Goal: Task Accomplishment & Management: Manage account settings

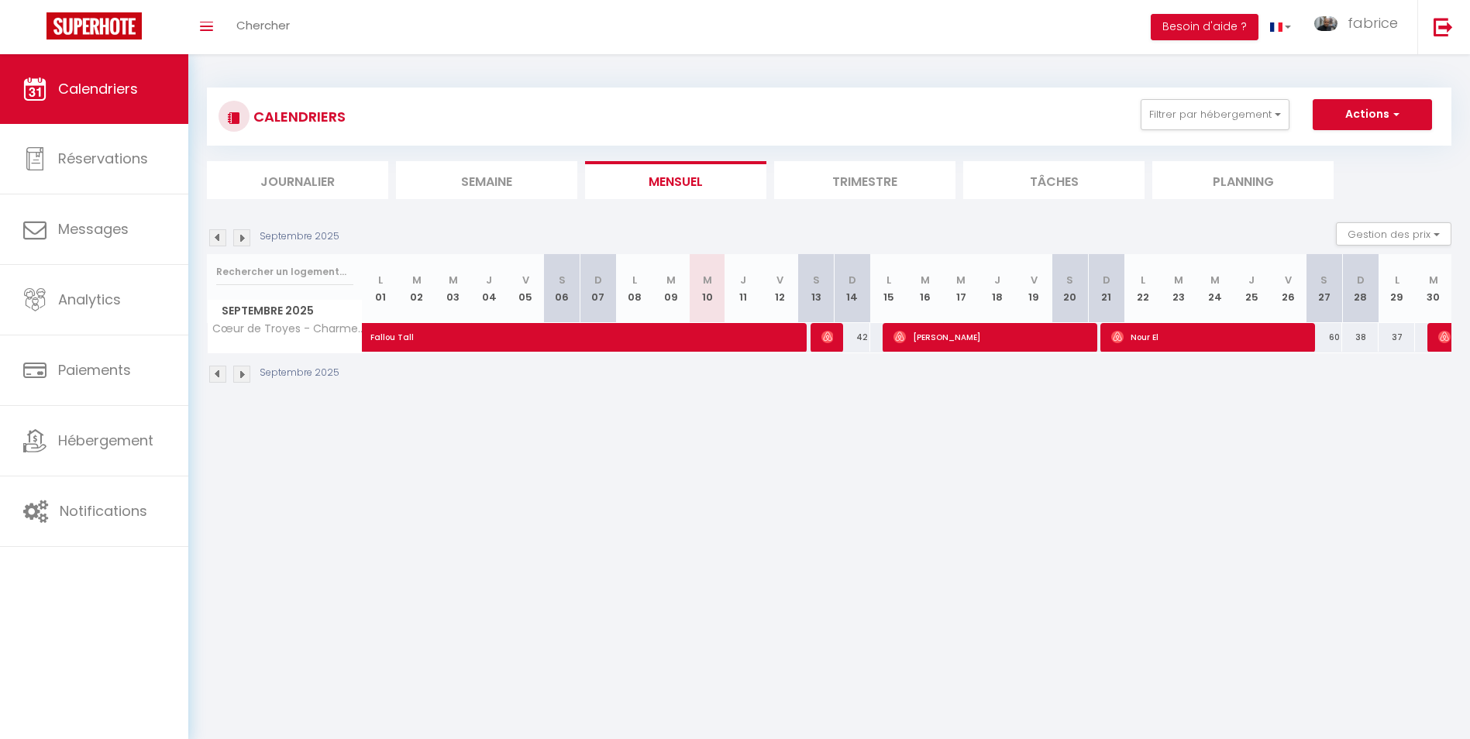
click at [1232, 175] on li "Planning" at bounding box center [1243, 180] width 181 height 38
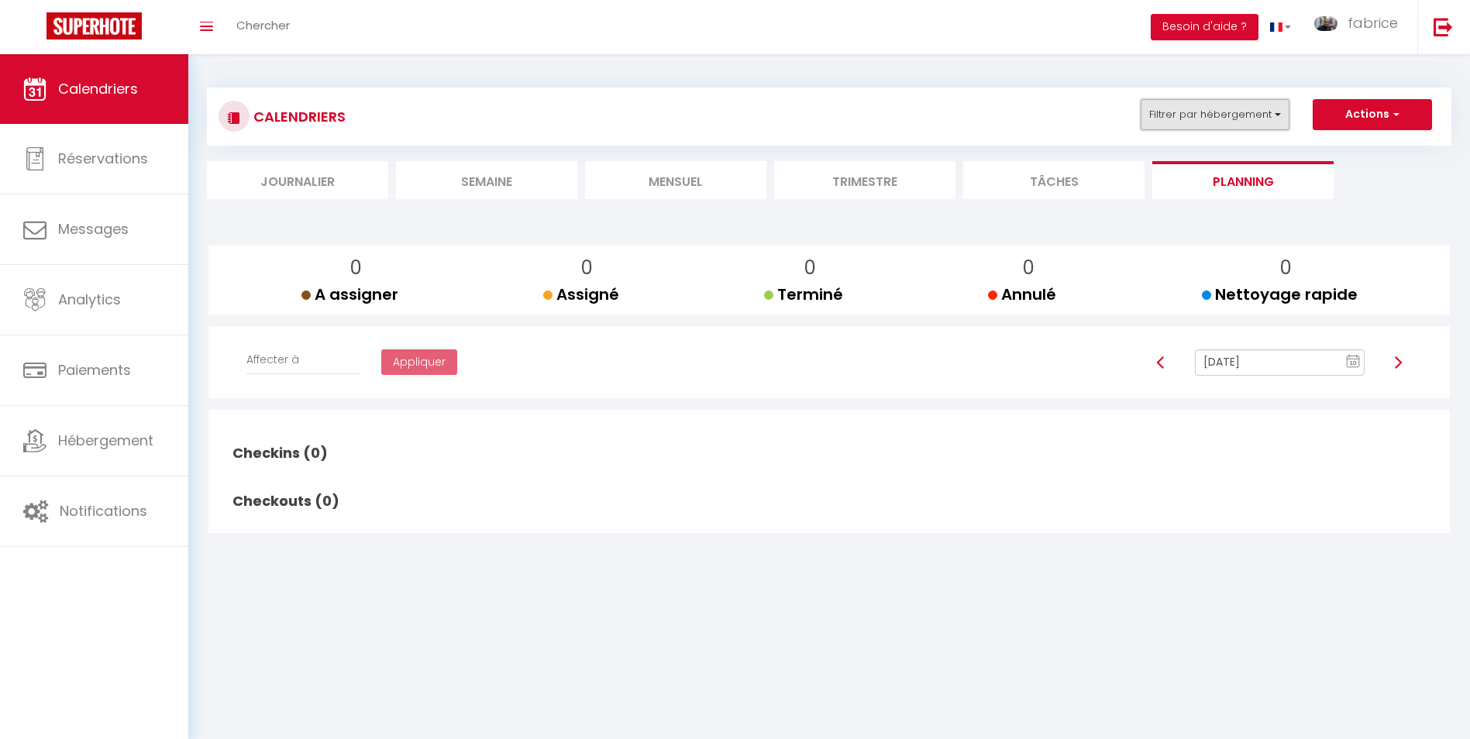
click at [1219, 110] on button "Filtrer par hébergement" at bounding box center [1215, 114] width 149 height 31
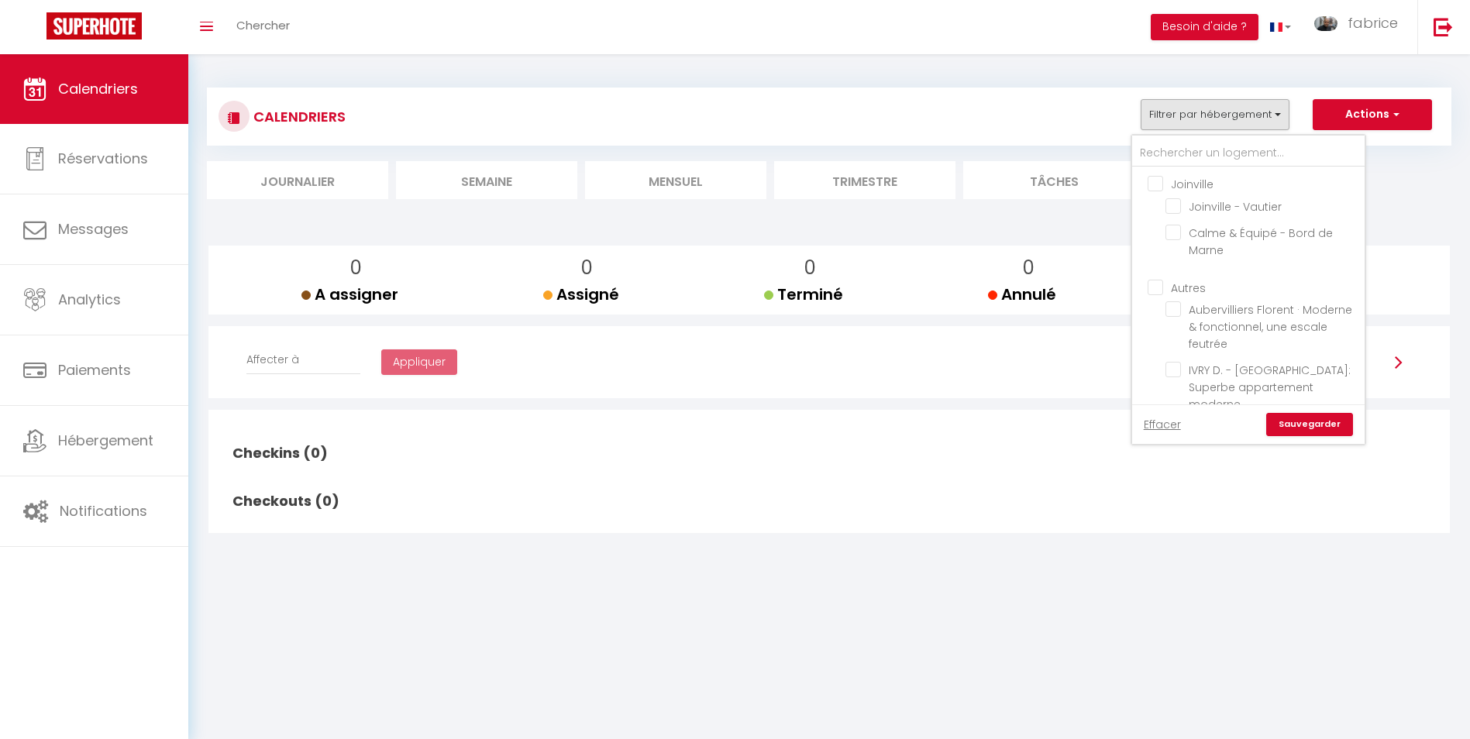
click at [1158, 184] on input "Joinville" at bounding box center [1264, 183] width 233 height 16
checkbox input "true"
checkbox input "false"
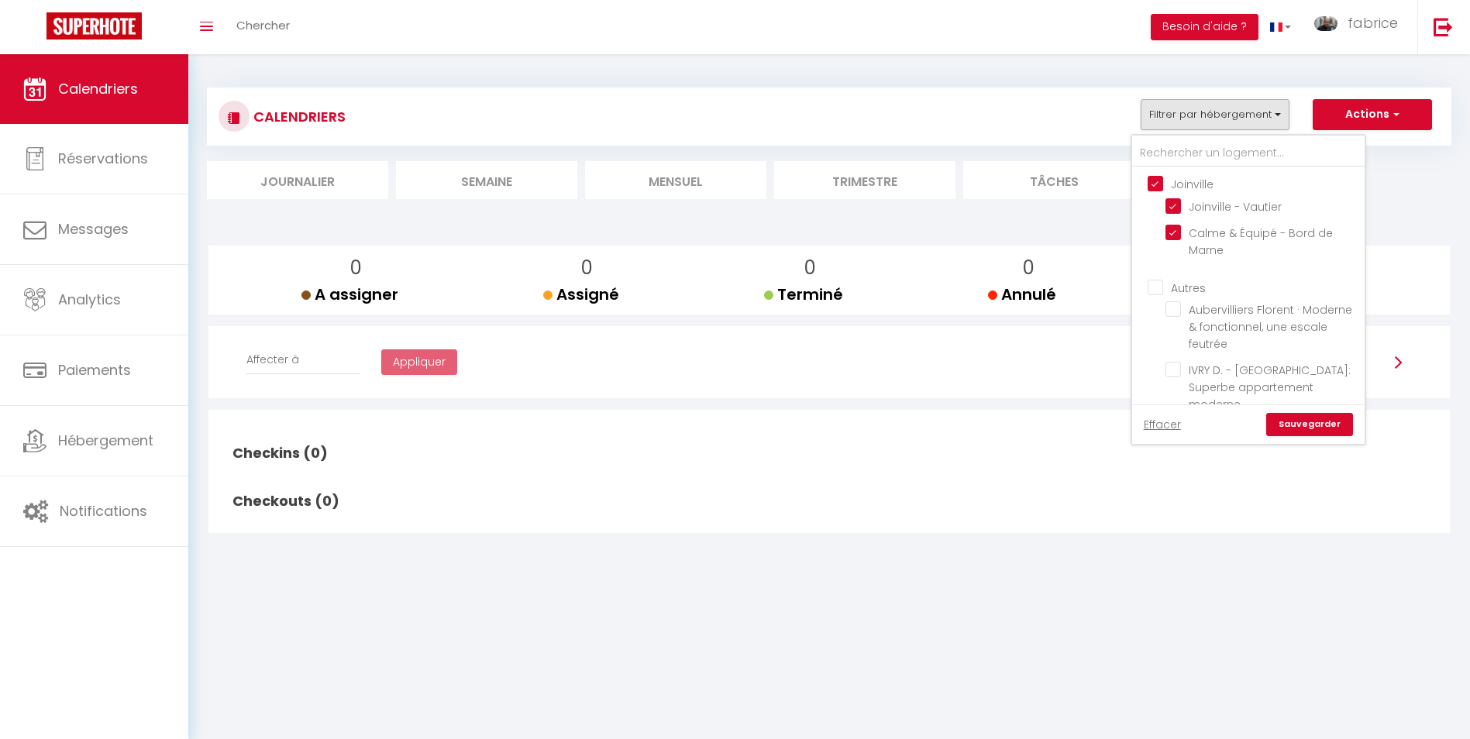
checkbox input "false"
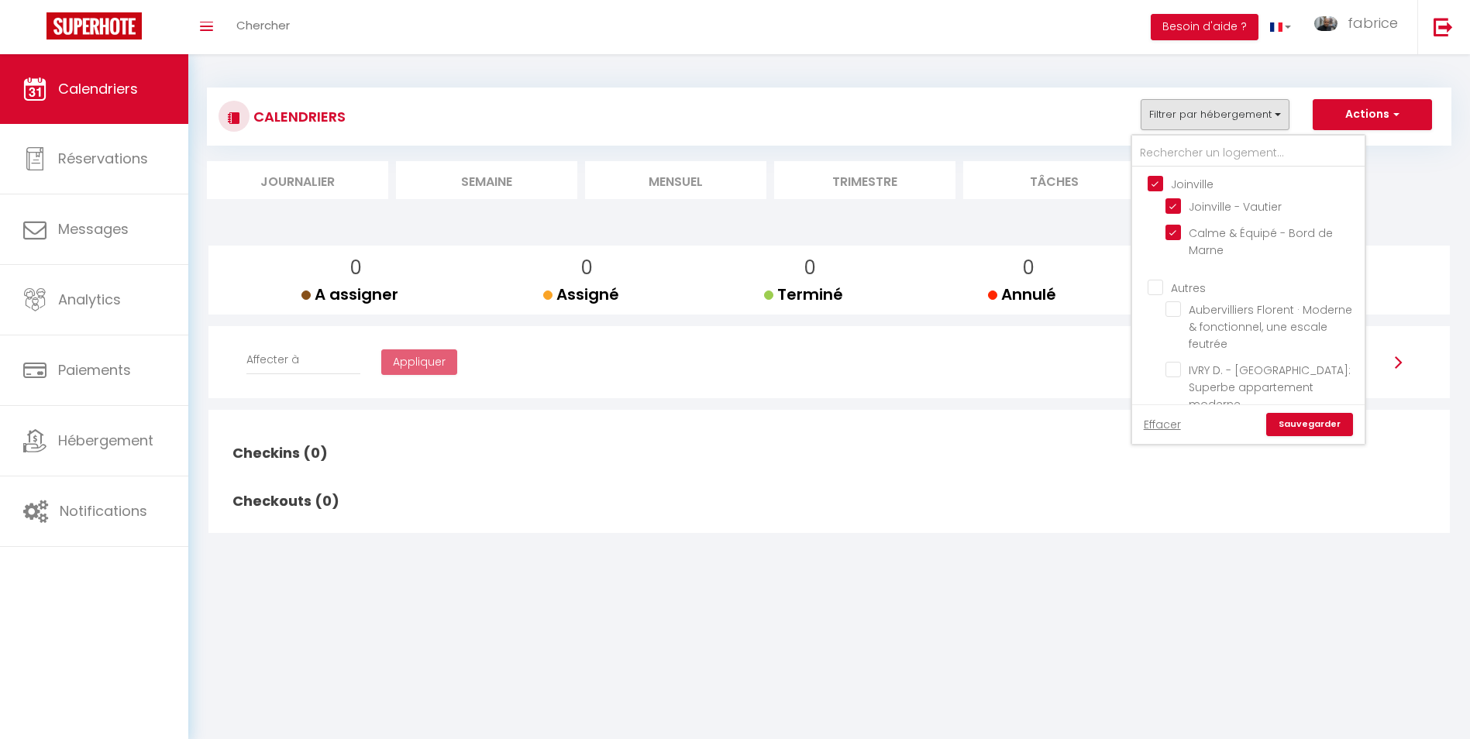
checkbox input "false"
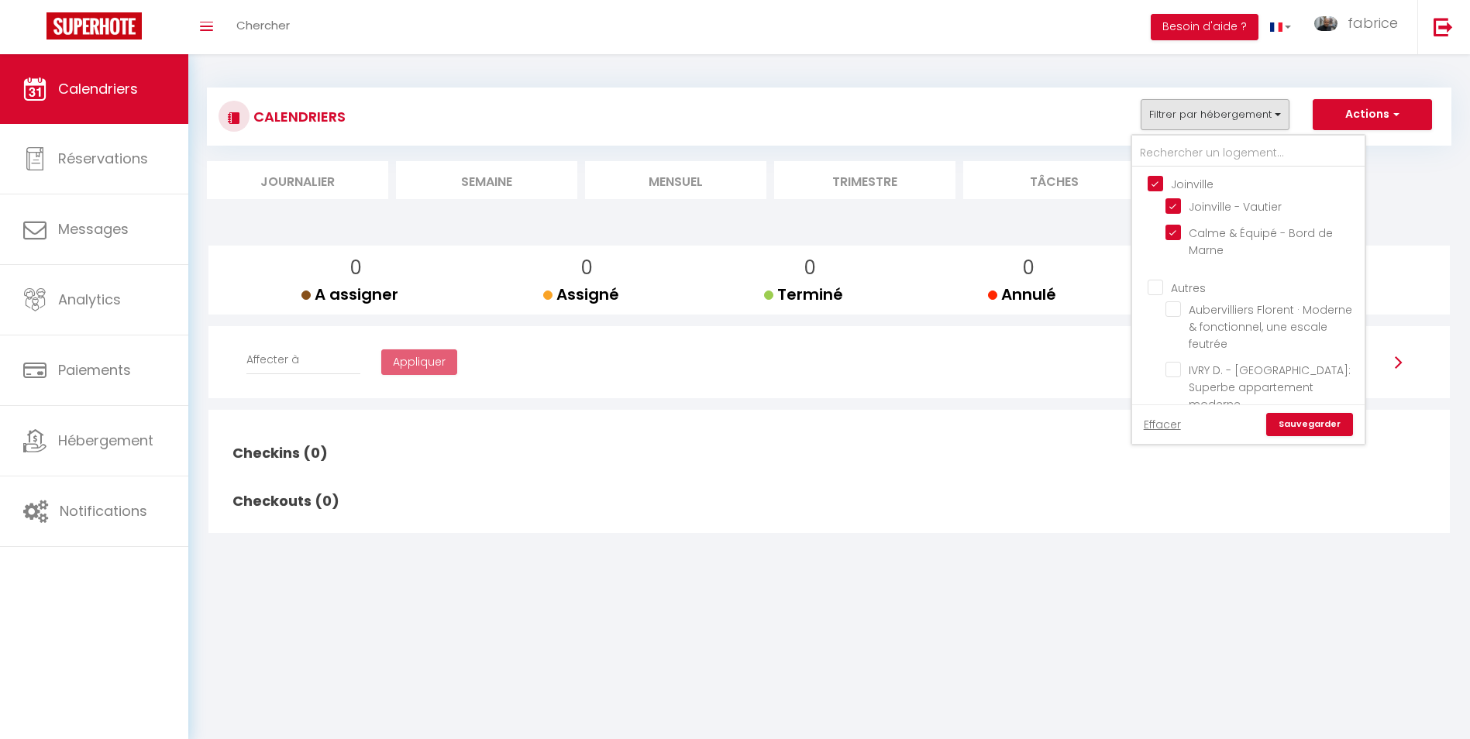
checkbox input "false"
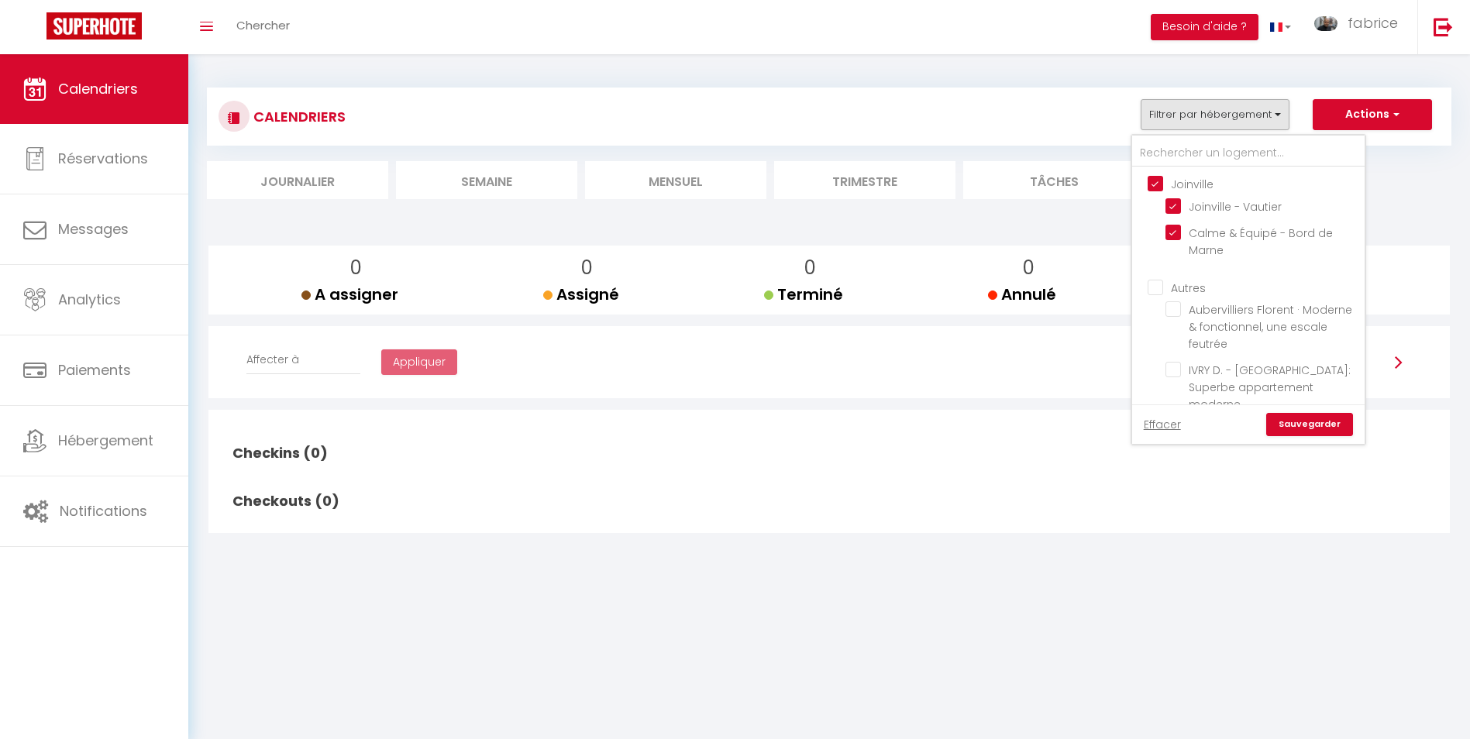
checkbox input "false"
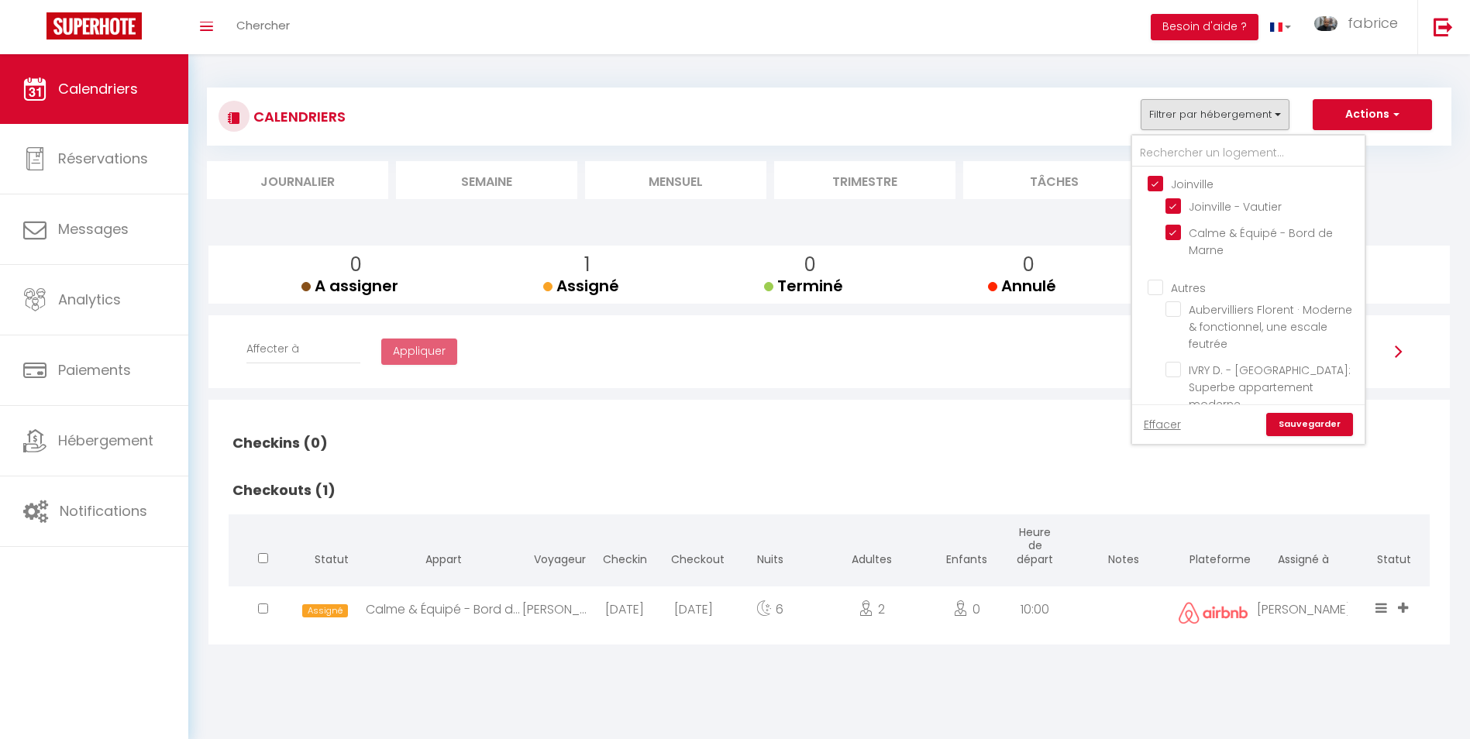
drag, startPoint x: 1151, startPoint y: 284, endPoint x: 1151, endPoint y: 292, distance: 8.5
click at [1151, 284] on input "Autres" at bounding box center [1264, 287] width 233 height 16
checkbox input "true"
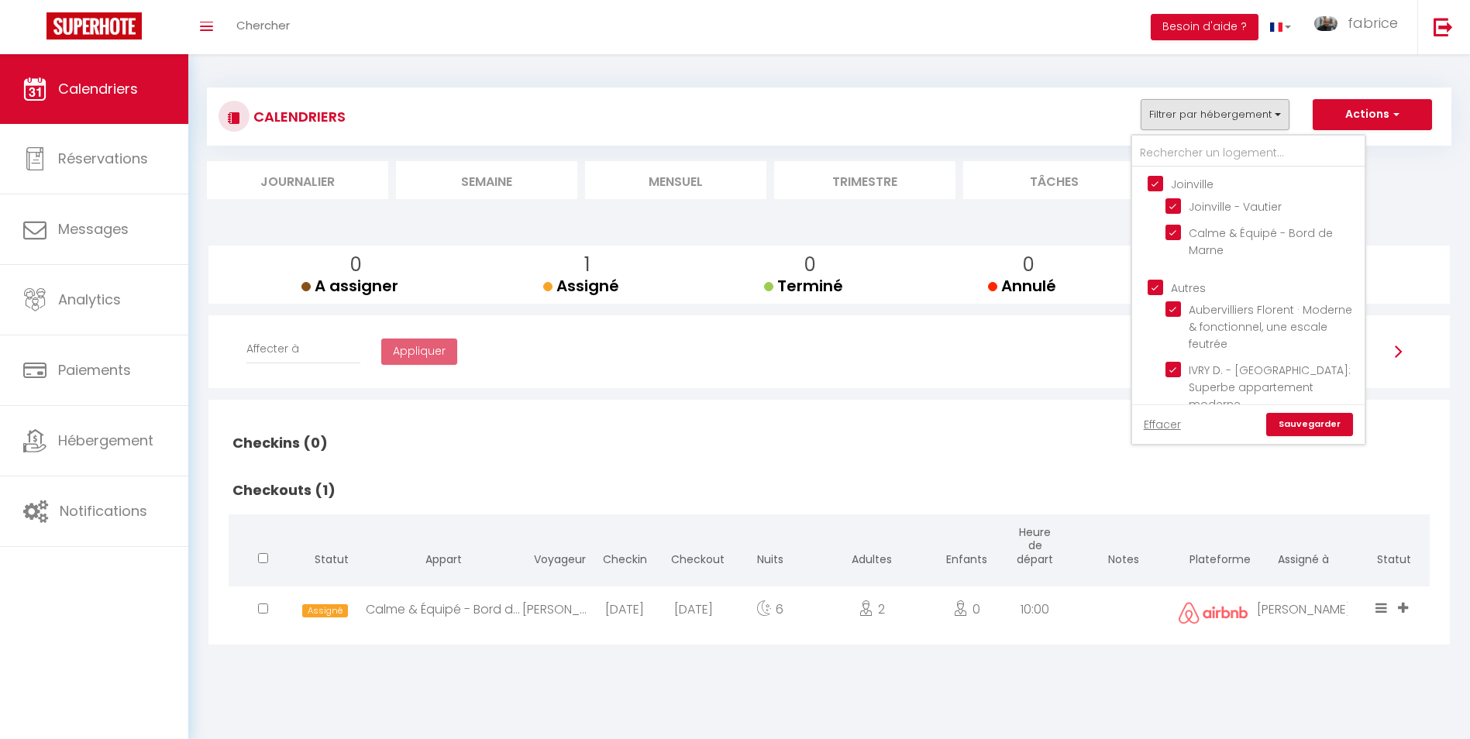
checkbox input "true"
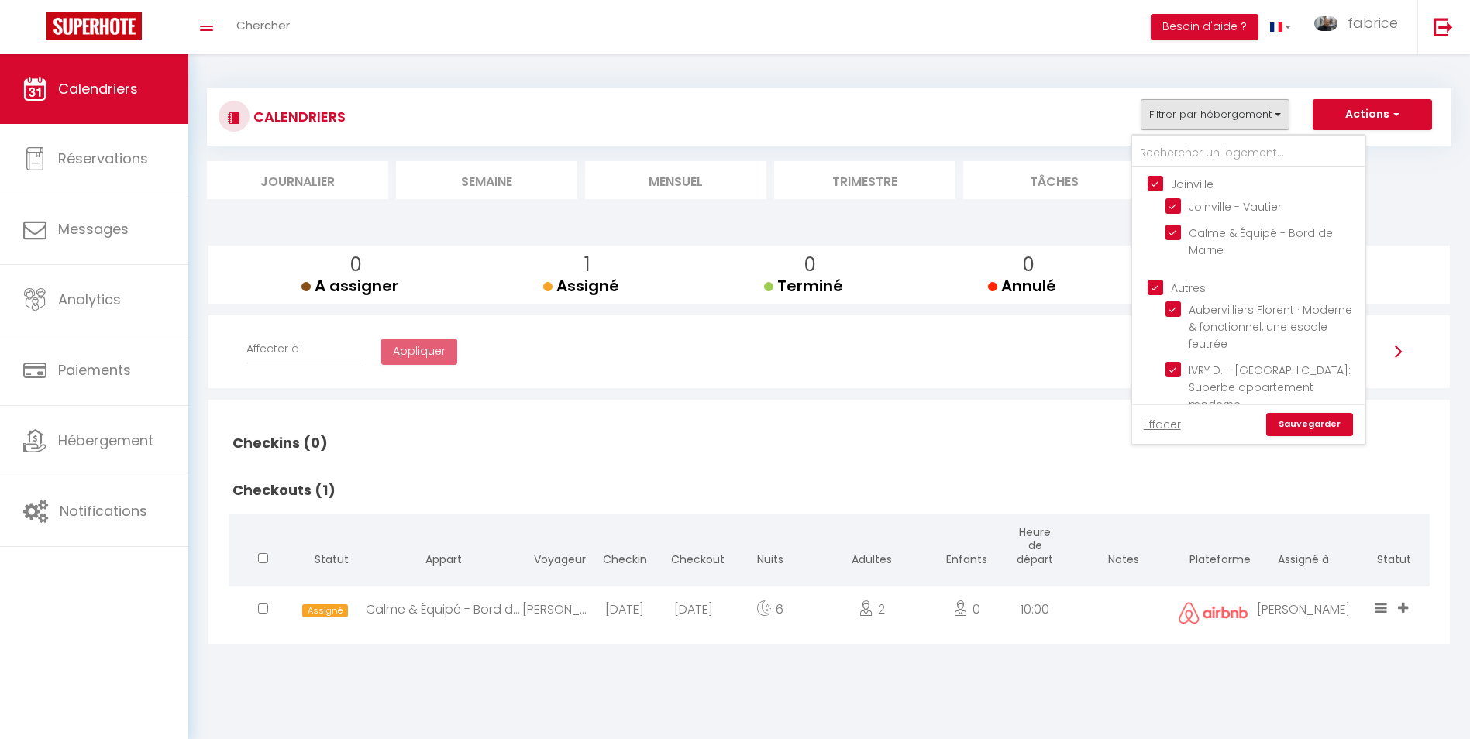
checkbox input "true"
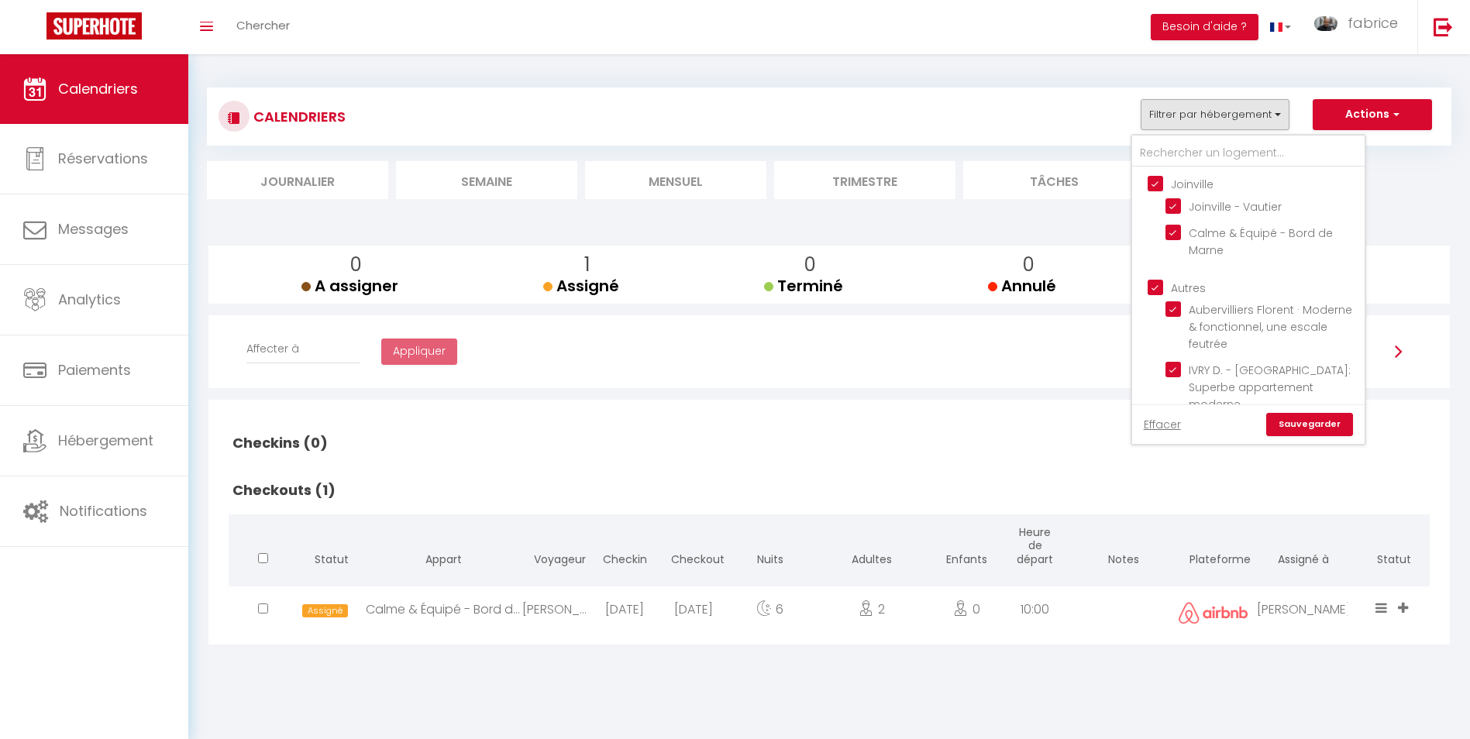
checkbox input "true"
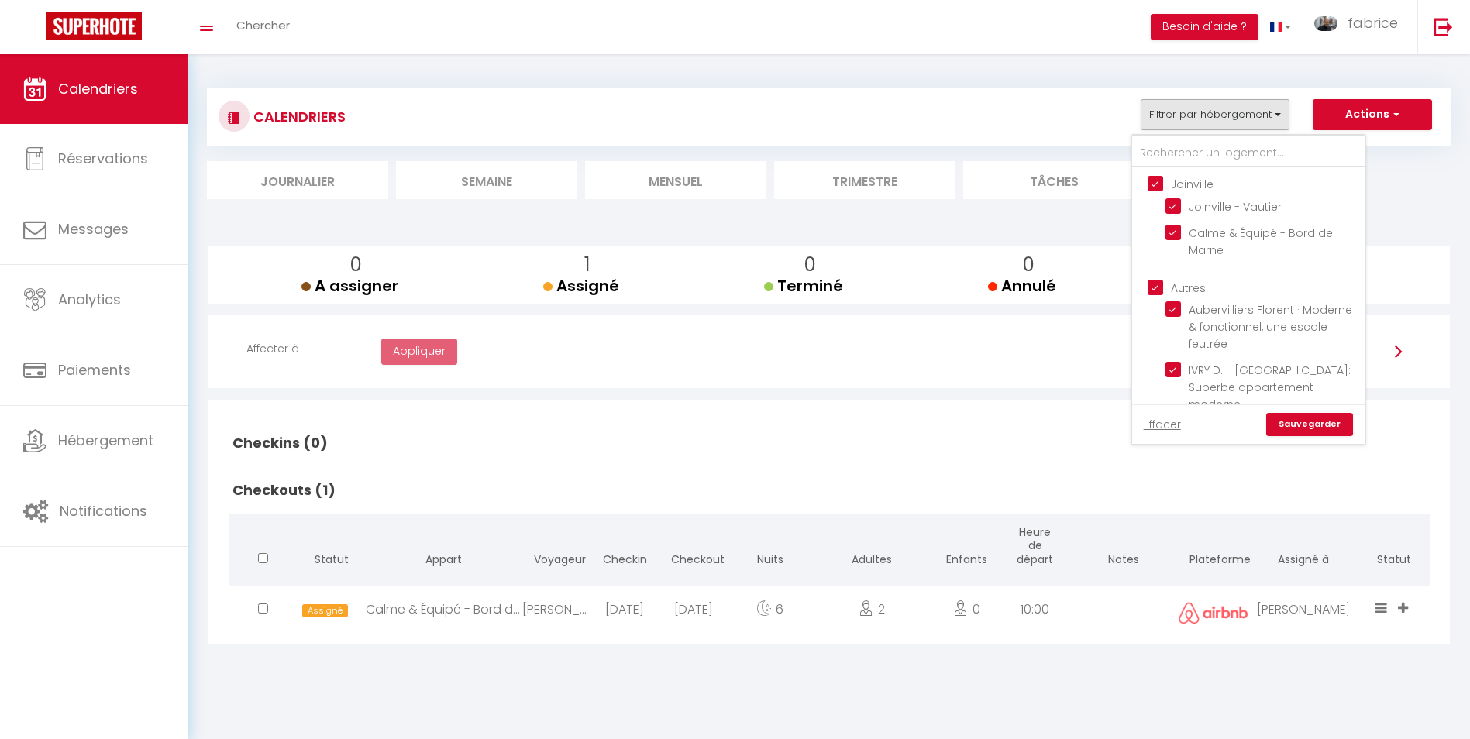
checkbox input "true"
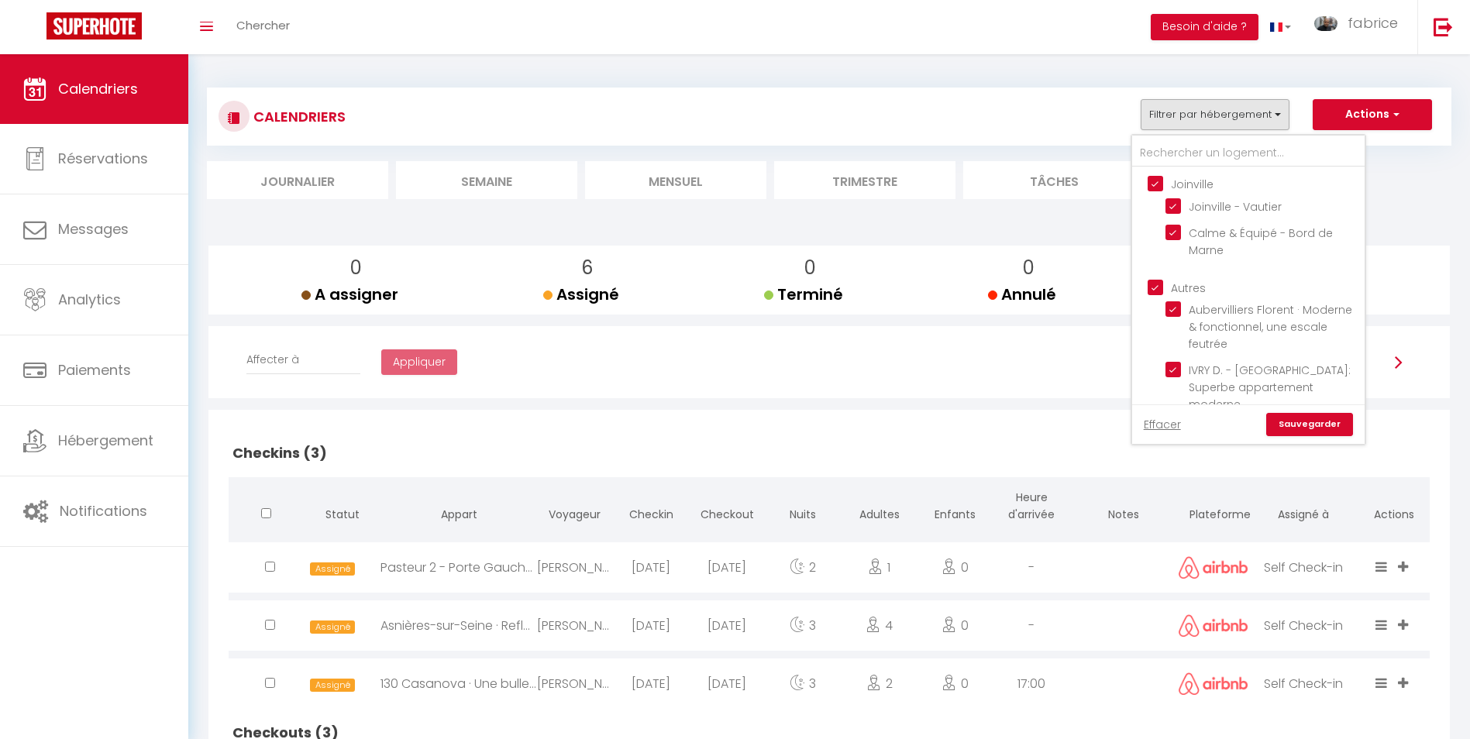
click at [1302, 432] on link "Sauvegarder" at bounding box center [1310, 424] width 87 height 23
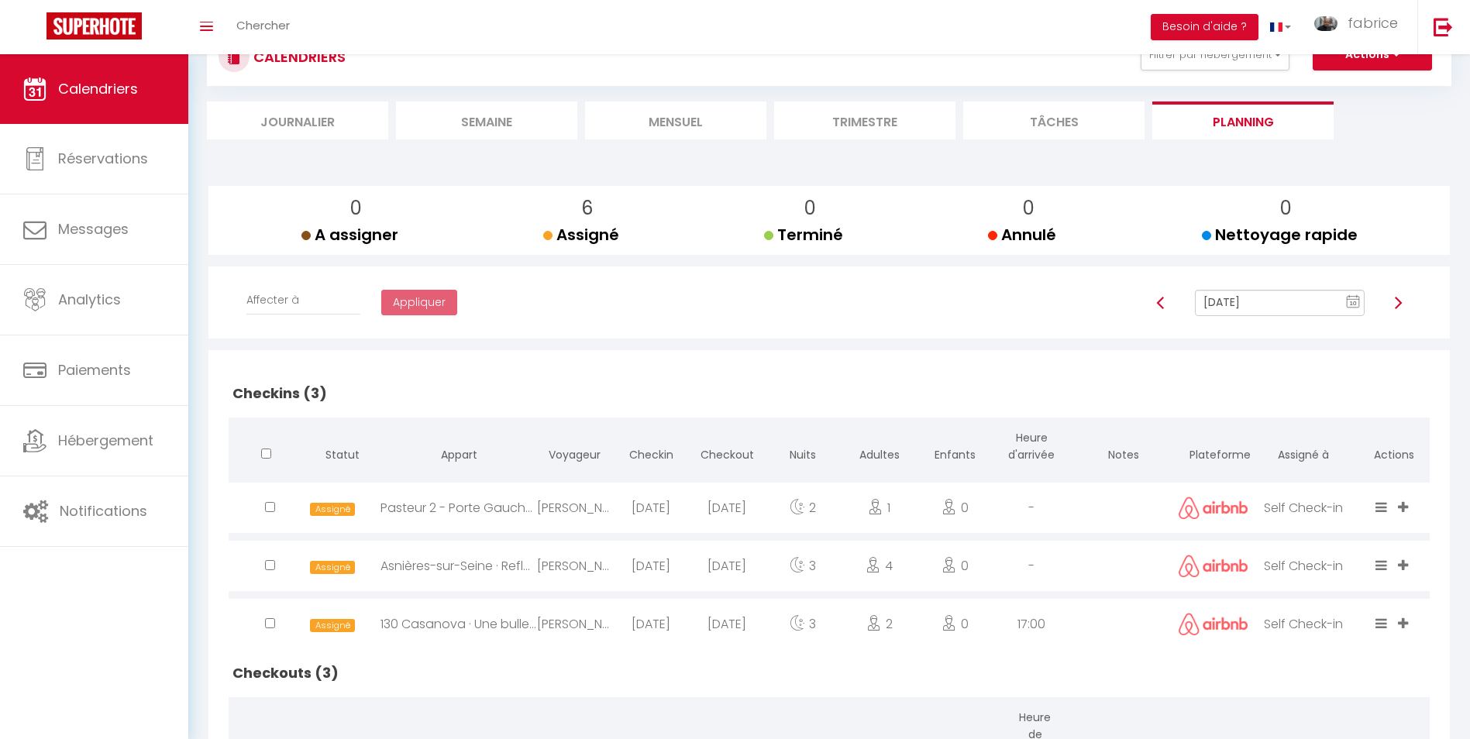
scroll to position [233, 0]
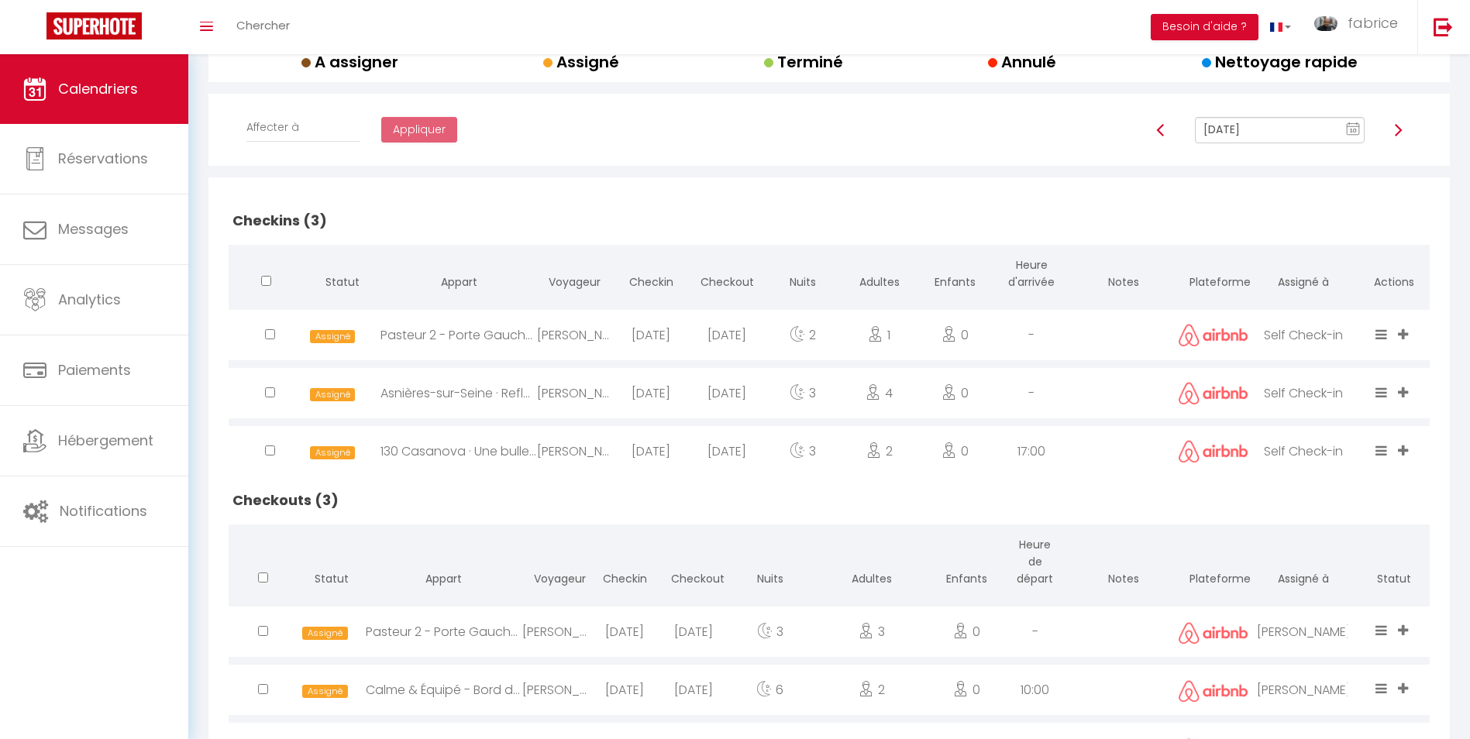
click at [477, 448] on div "130 Casanova · Une bulle paisible aux portes de la capitale" at bounding box center [459, 451] width 157 height 50
select select "1"
select select "0"
select select "1"
select select
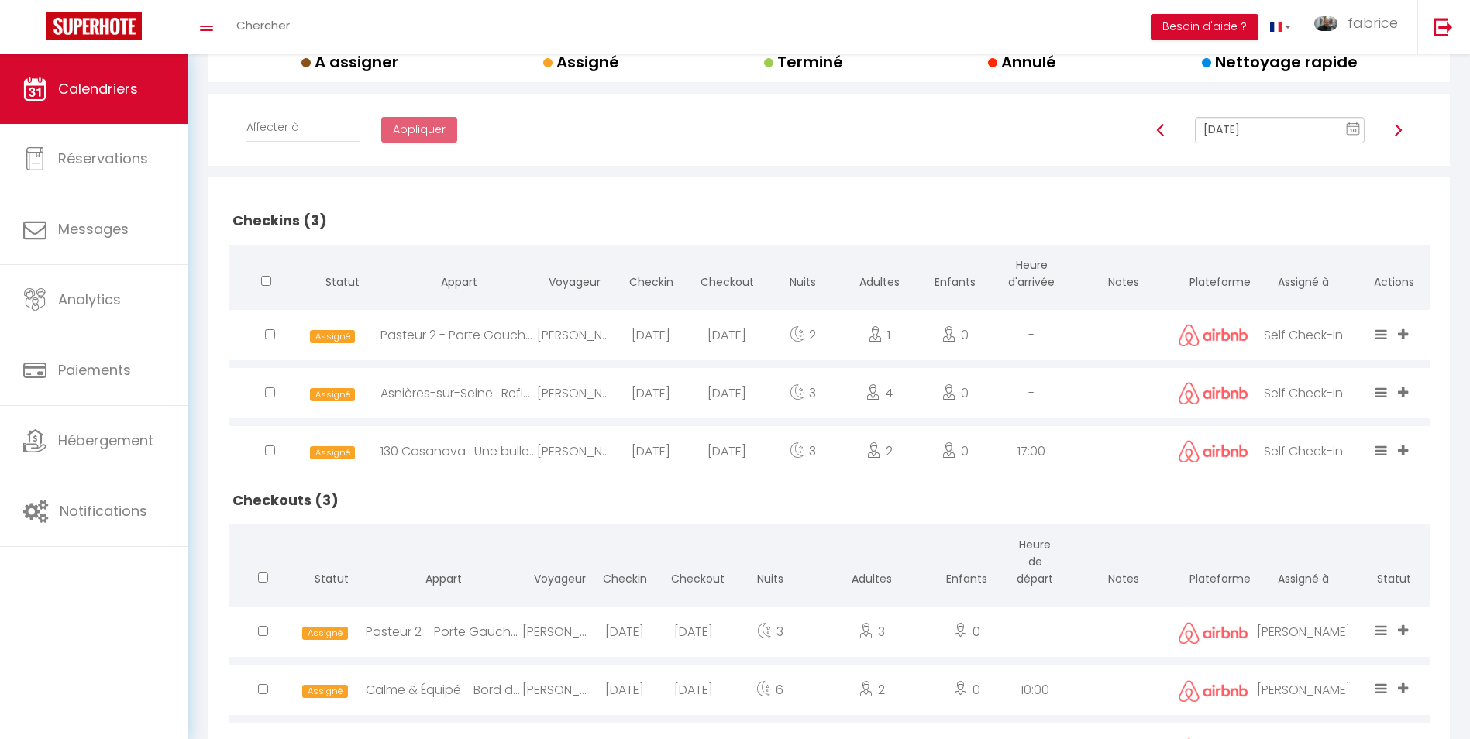
select select
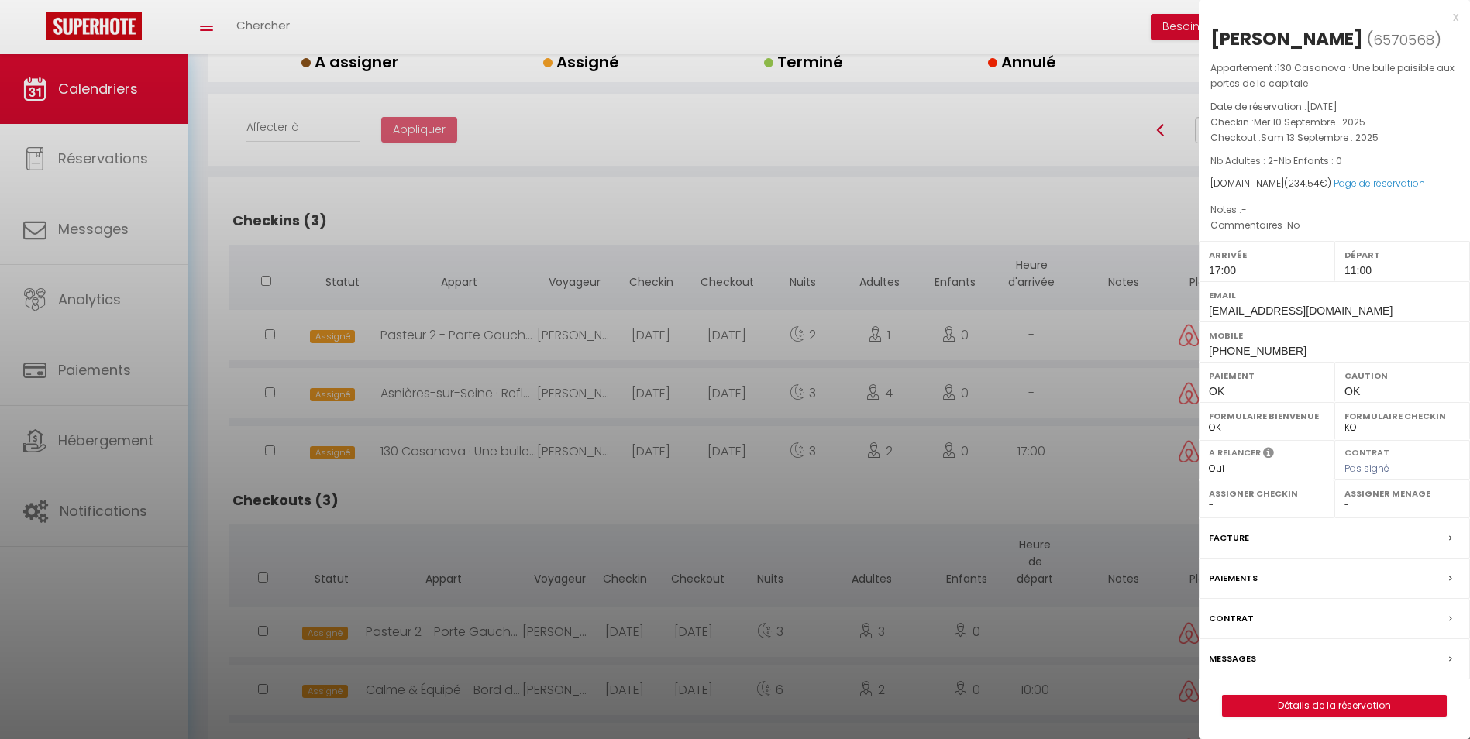
select select "10626"
select select "27465"
drag, startPoint x: 1238, startPoint y: 657, endPoint x: 1224, endPoint y: 657, distance: 14.0
click at [1238, 657] on label "Messages" at bounding box center [1232, 659] width 47 height 16
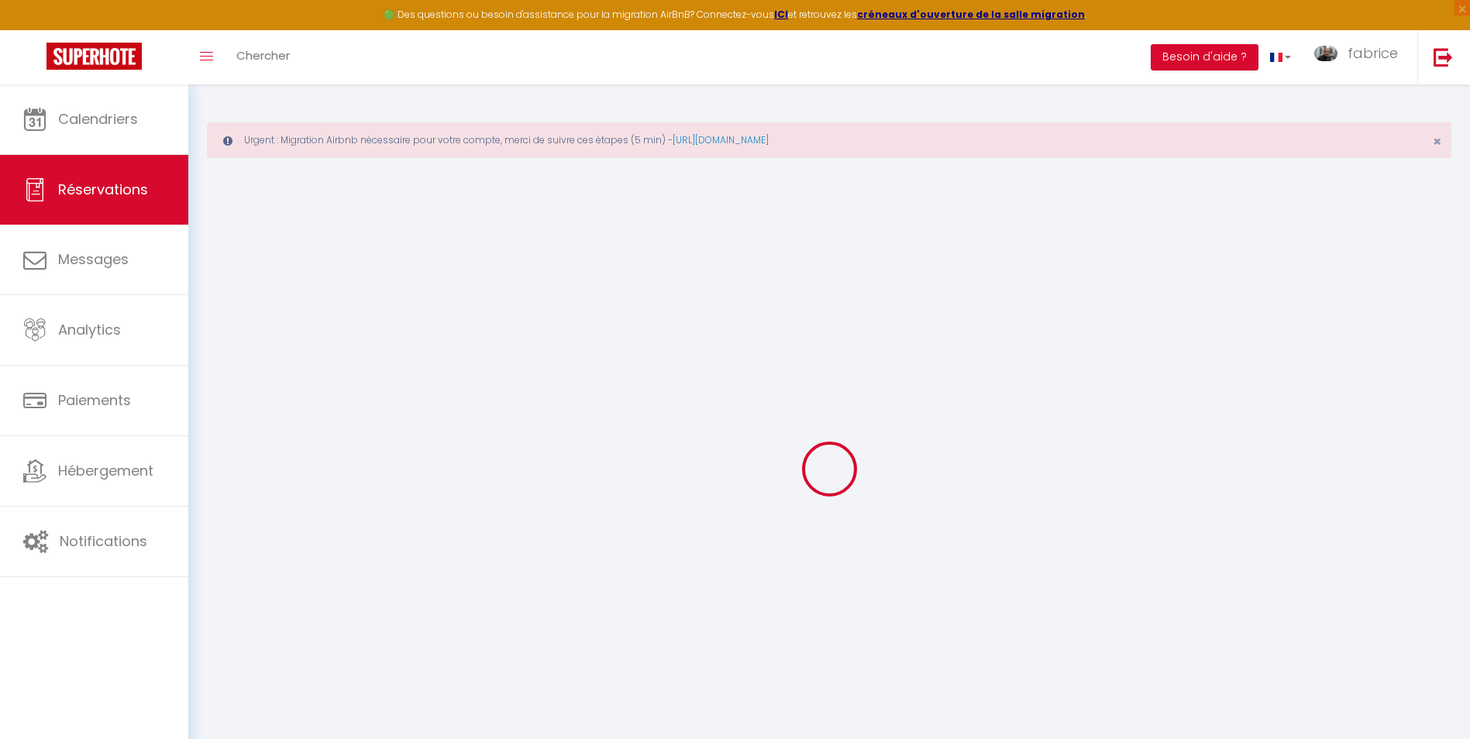
select select
checkbox input "false"
select select
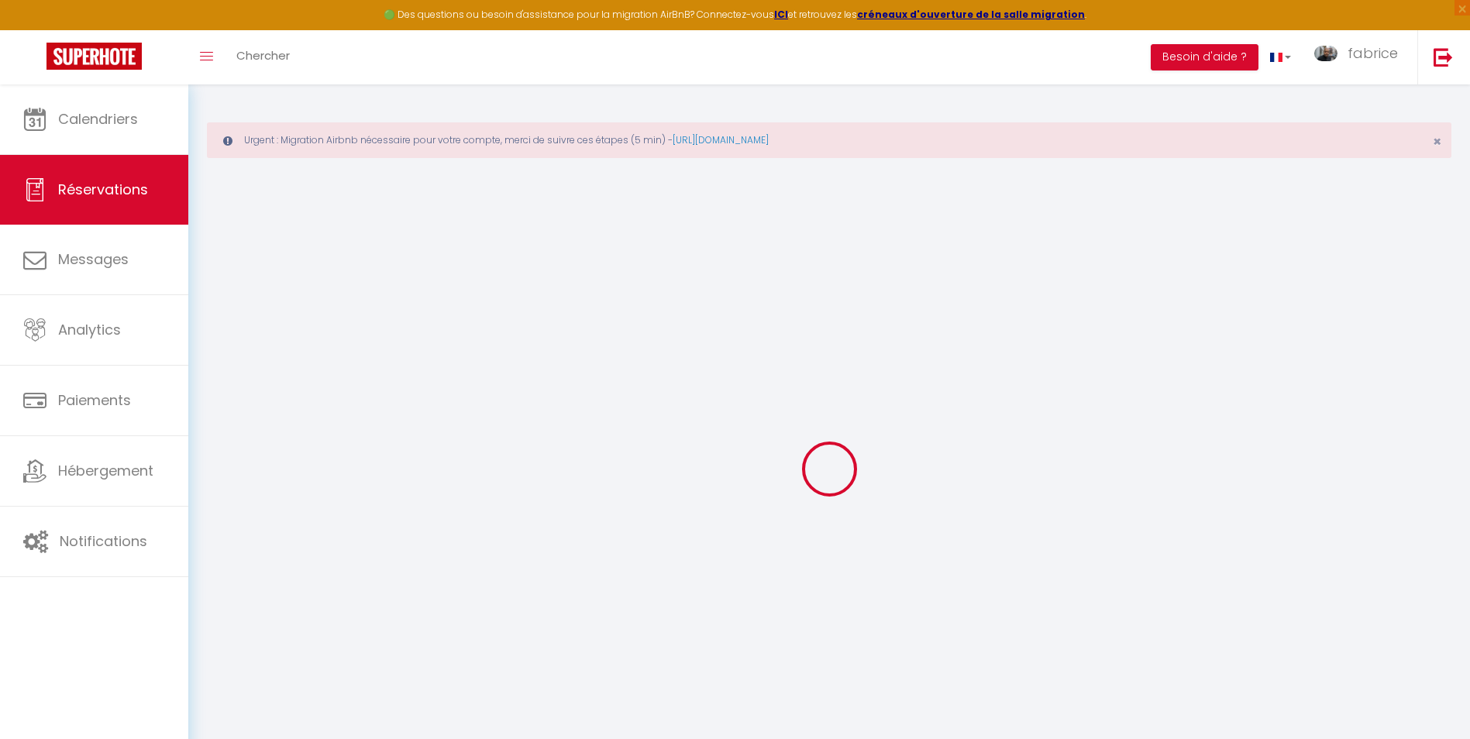
select select
checkbox input "false"
type textarea "No"
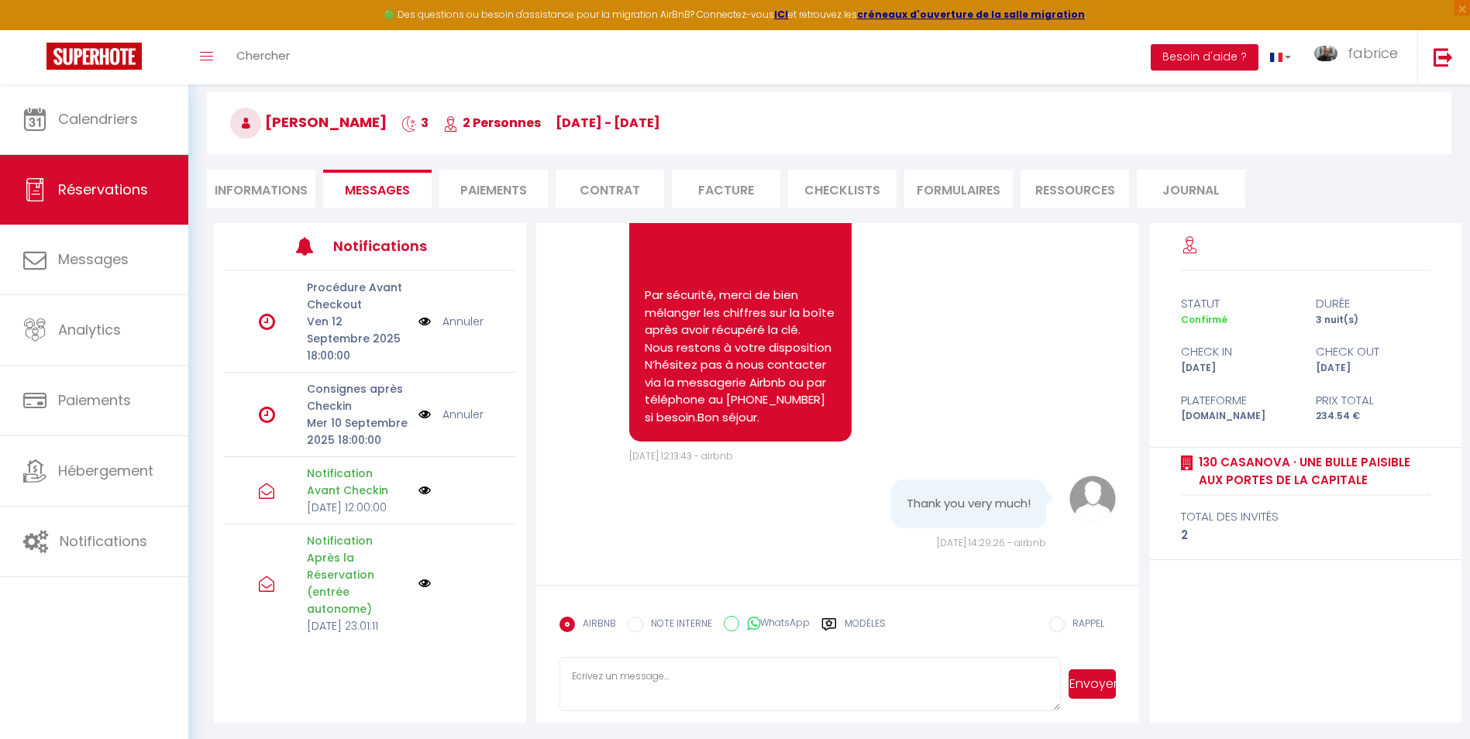
scroll to position [132, 0]
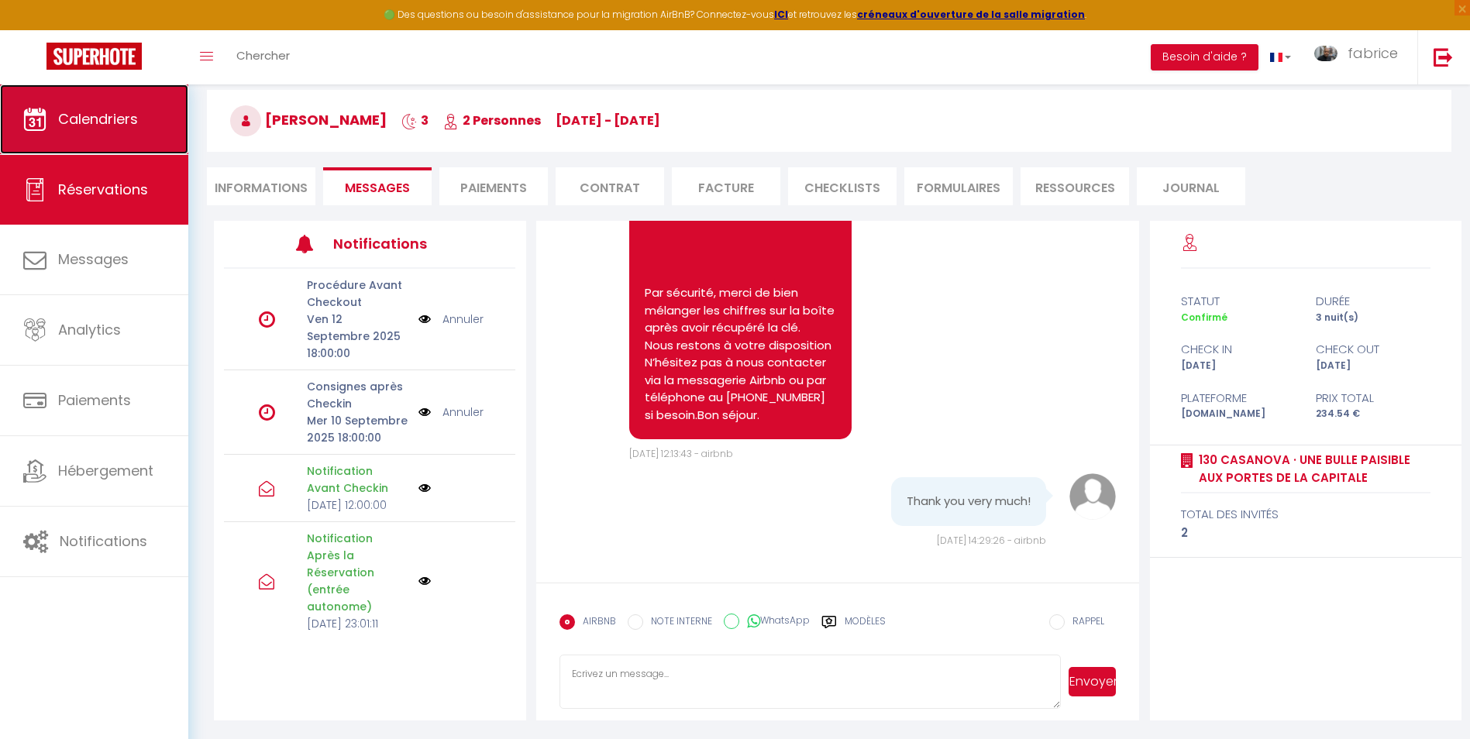
click at [74, 110] on span "Calendriers" at bounding box center [98, 118] width 80 height 19
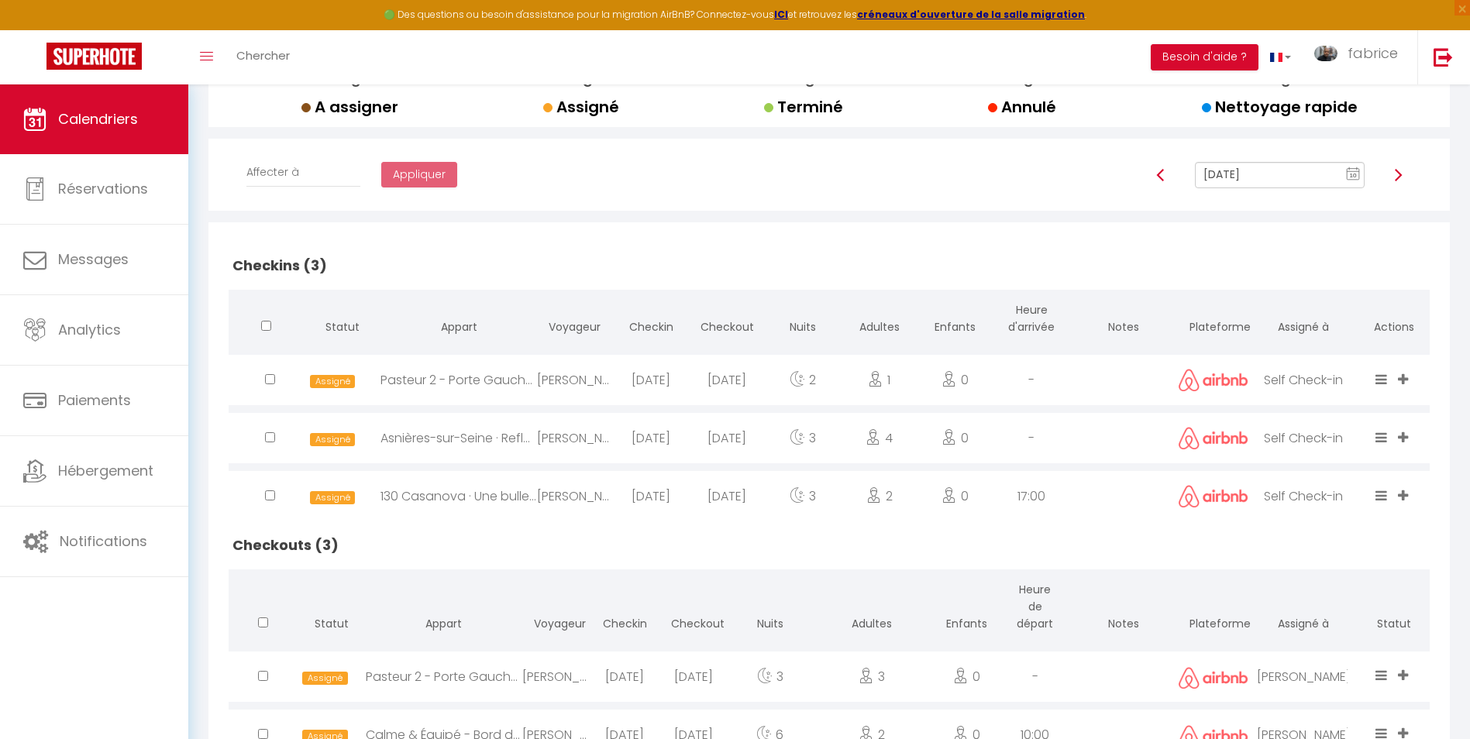
scroll to position [412, 0]
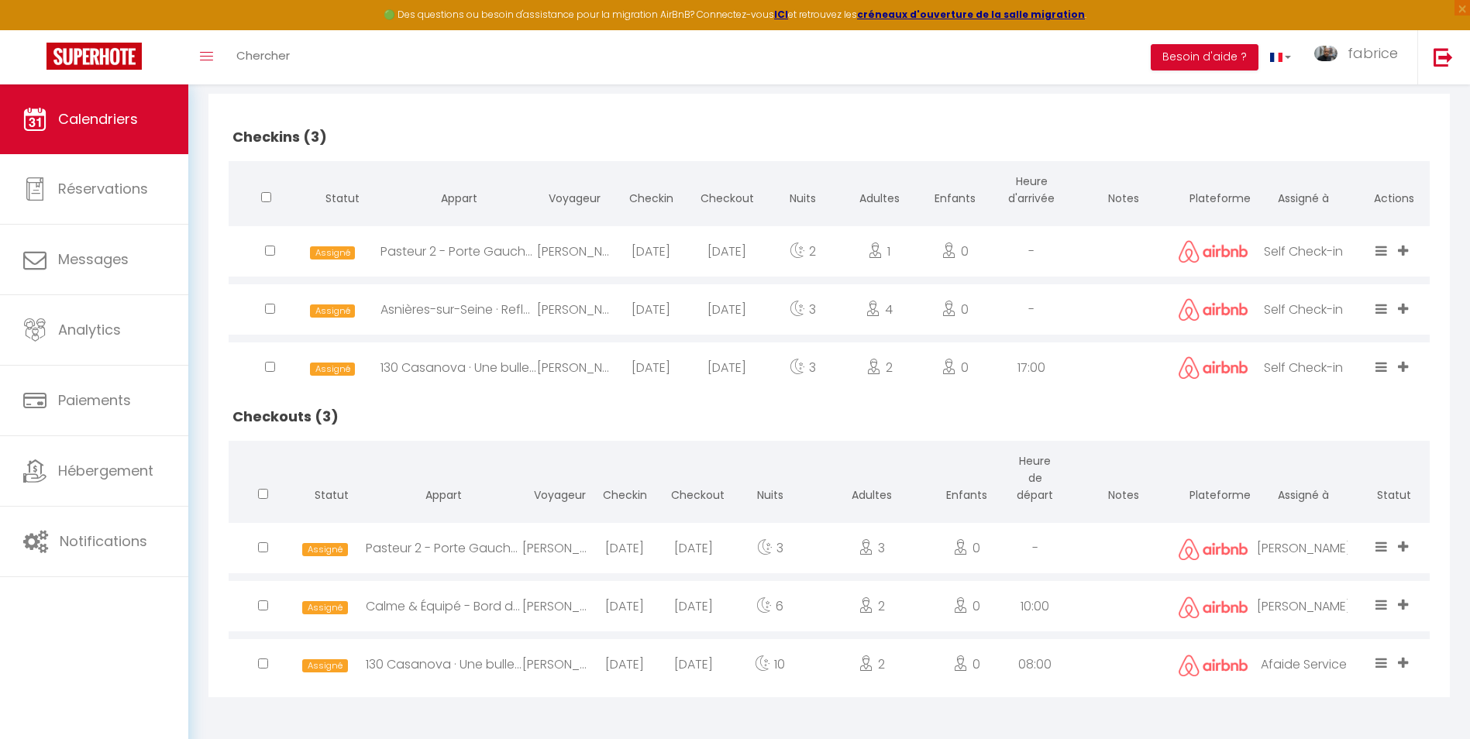
click at [595, 250] on div "[PERSON_NAME]" at bounding box center [575, 251] width 76 height 50
select select "0"
select select "1"
select select
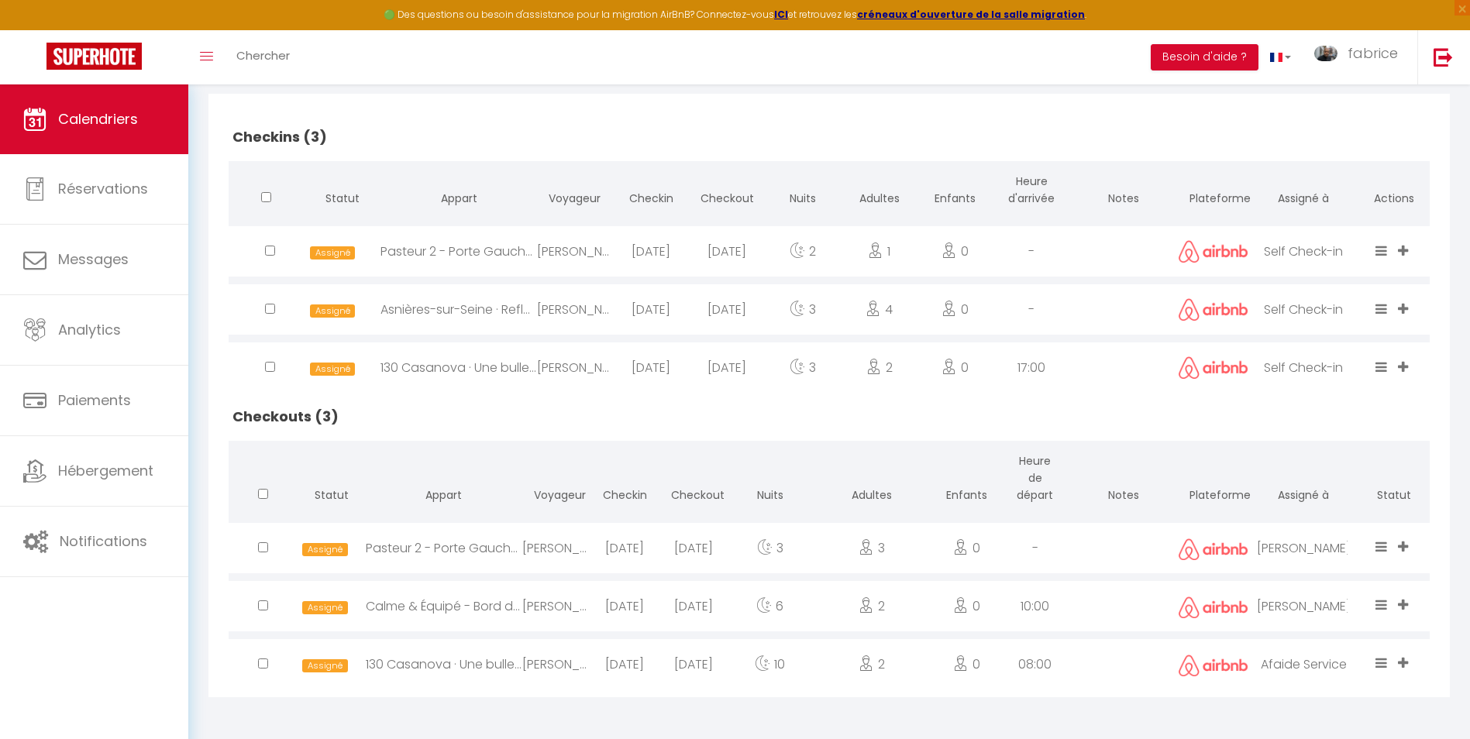
select select
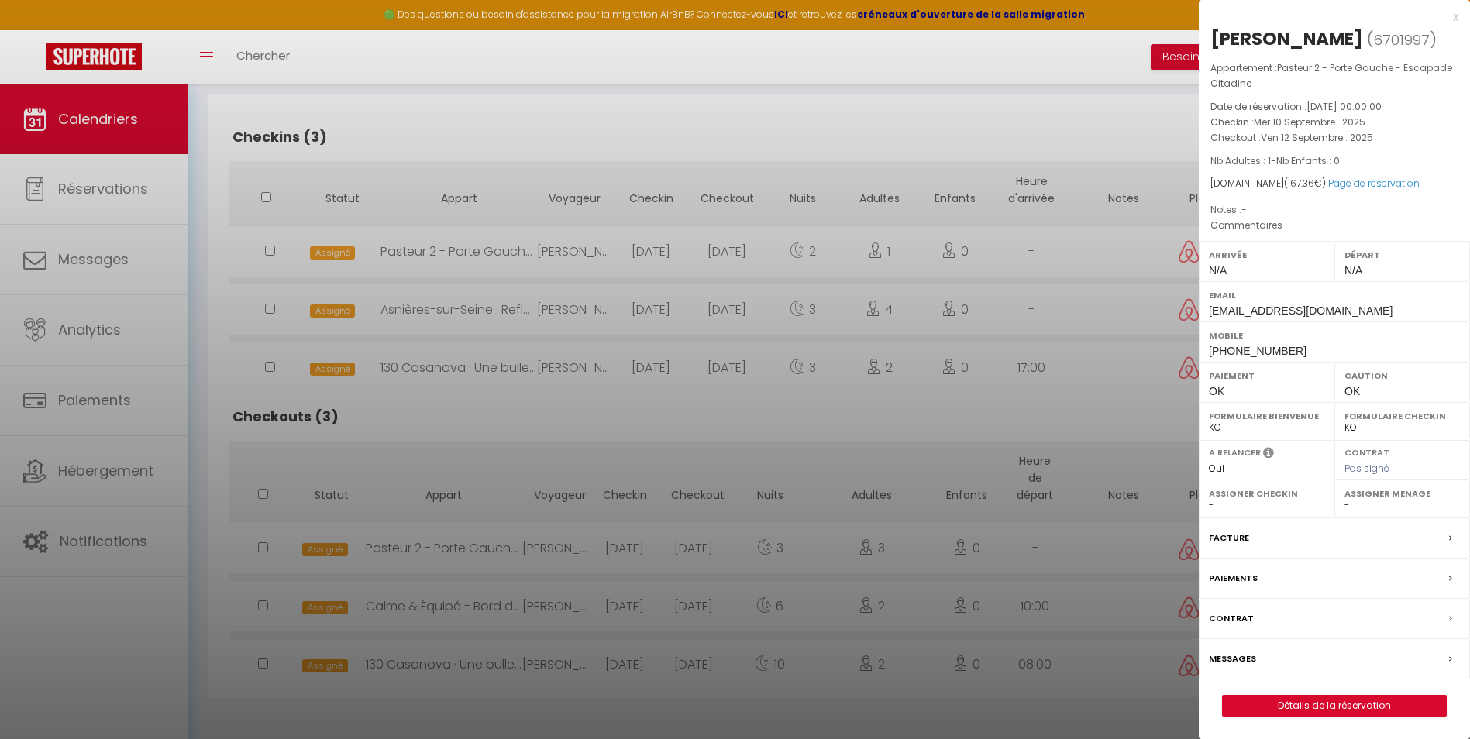
select select "10626"
select select "4258"
click at [1246, 667] on label "Messages" at bounding box center [1232, 659] width 47 height 16
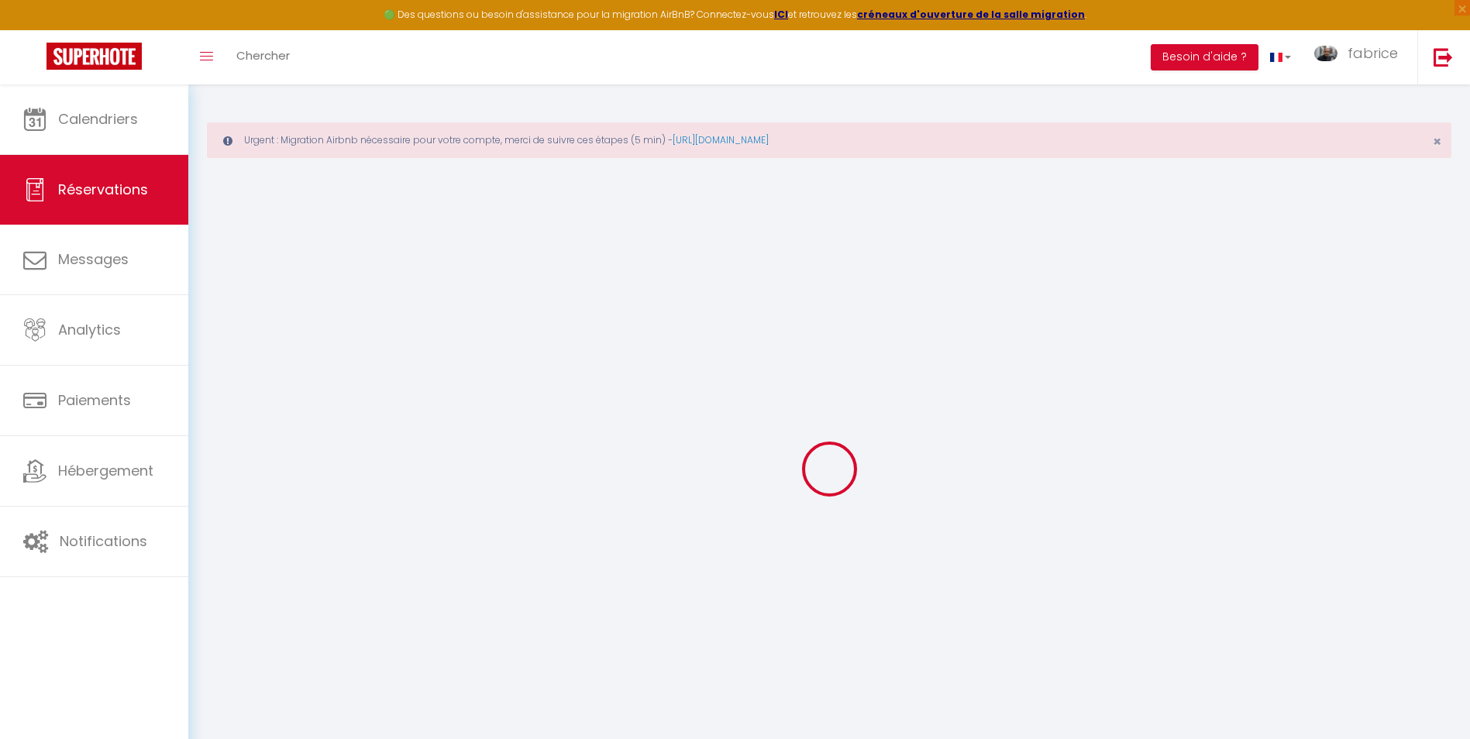
select select
checkbox input "false"
select select
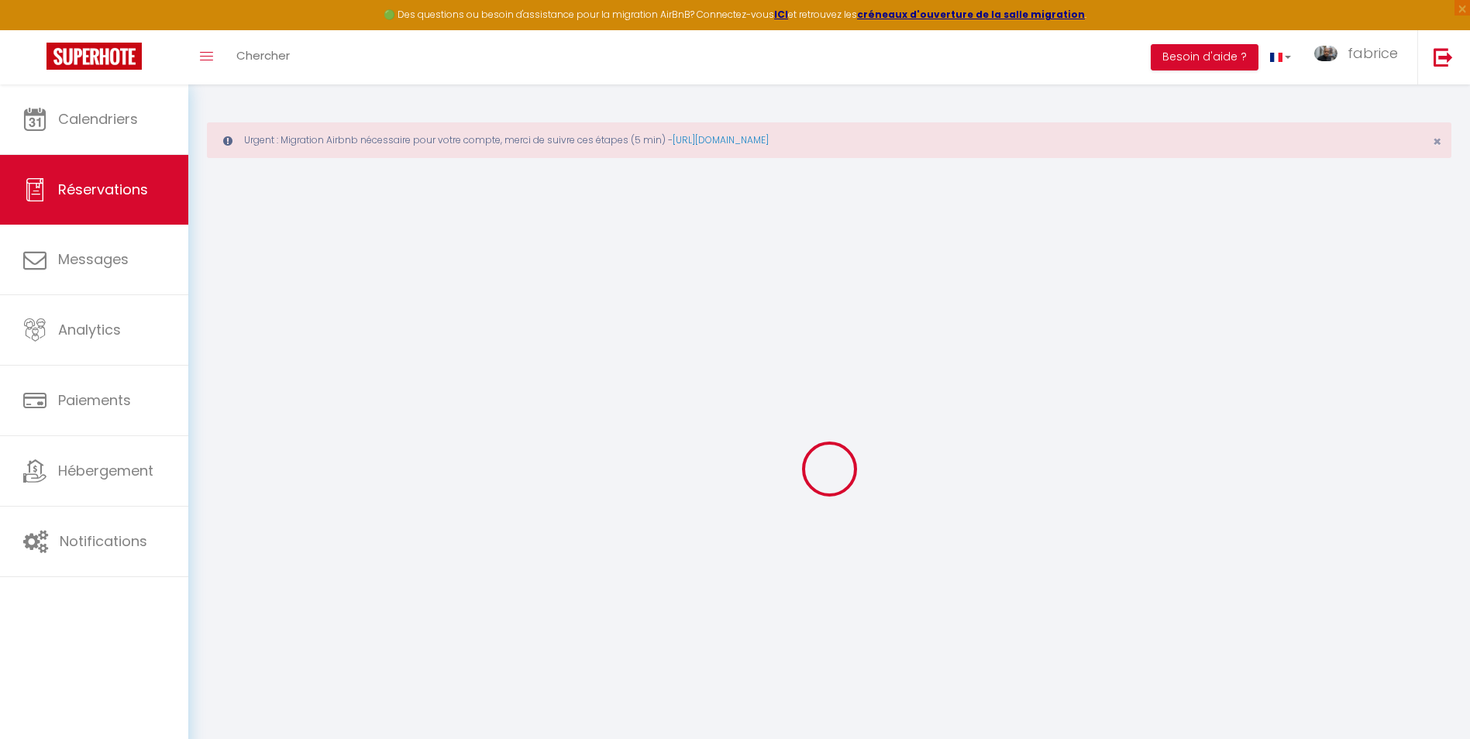
select select
checkbox input "false"
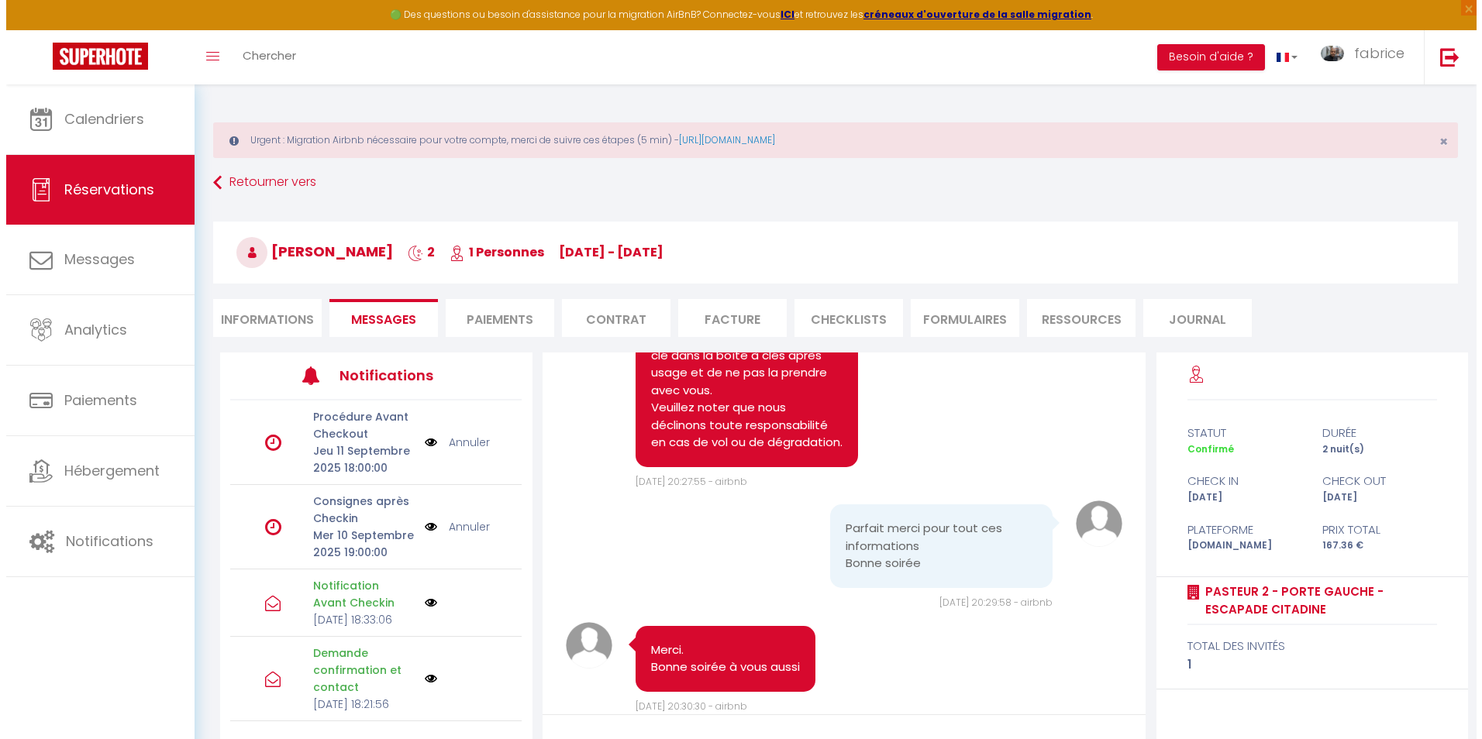
scroll to position [78, 0]
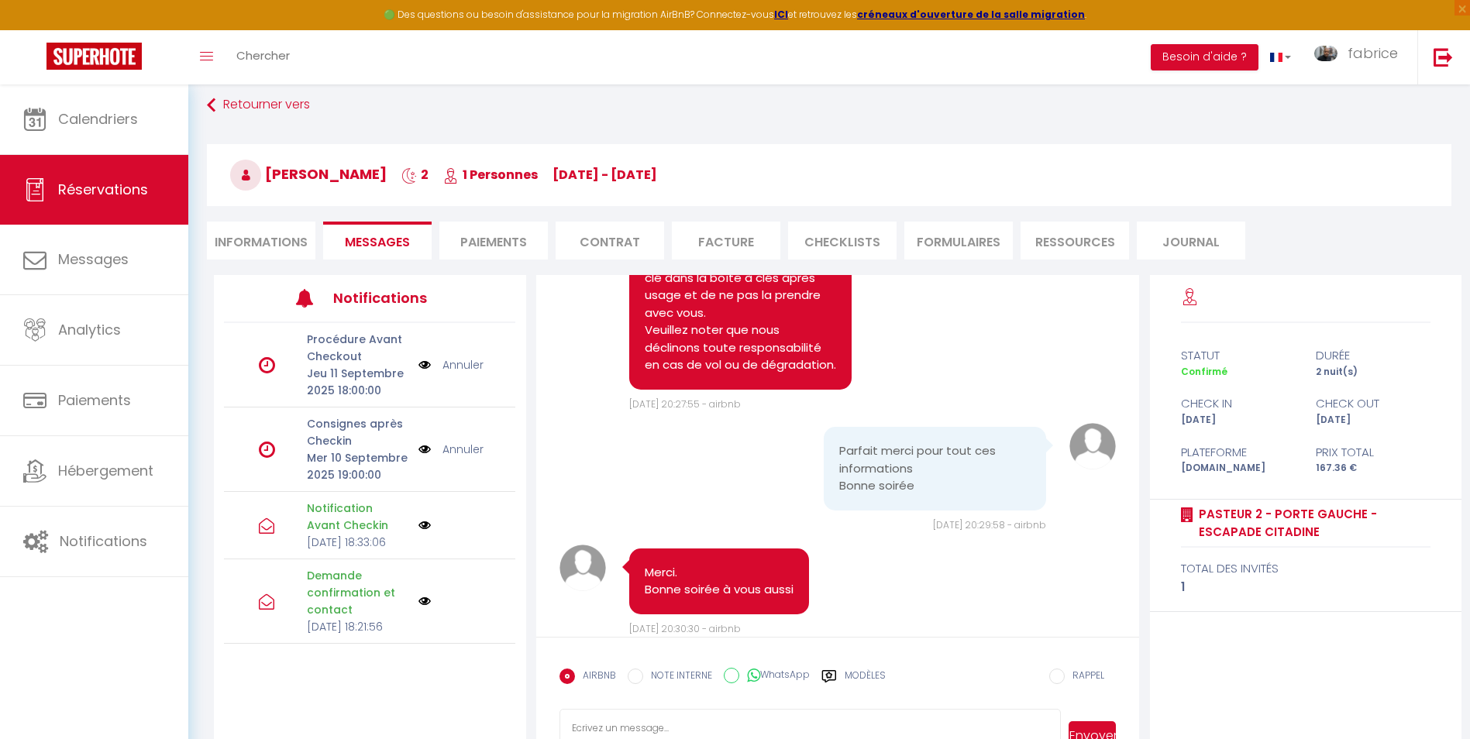
click at [422, 532] on img at bounding box center [425, 525] width 12 height 12
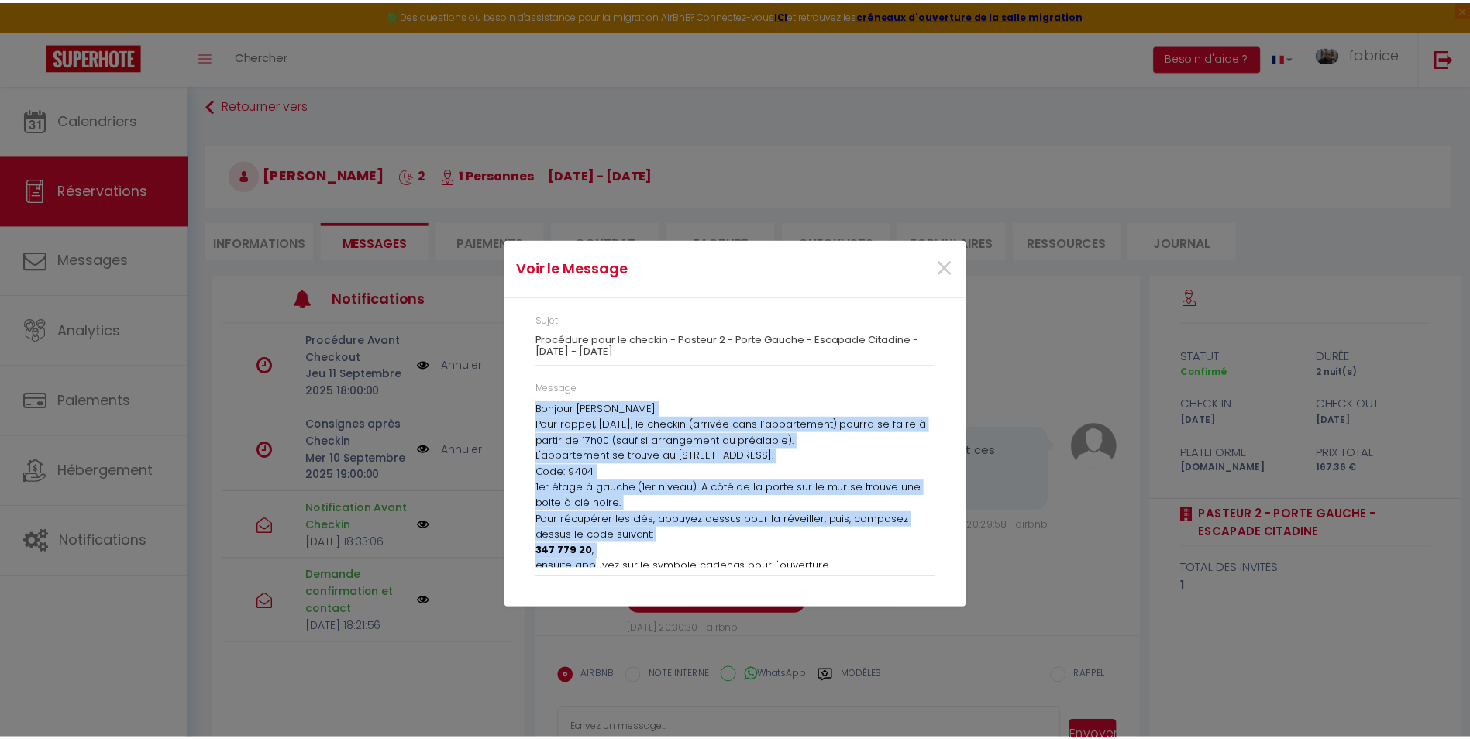
scroll to position [22, 0]
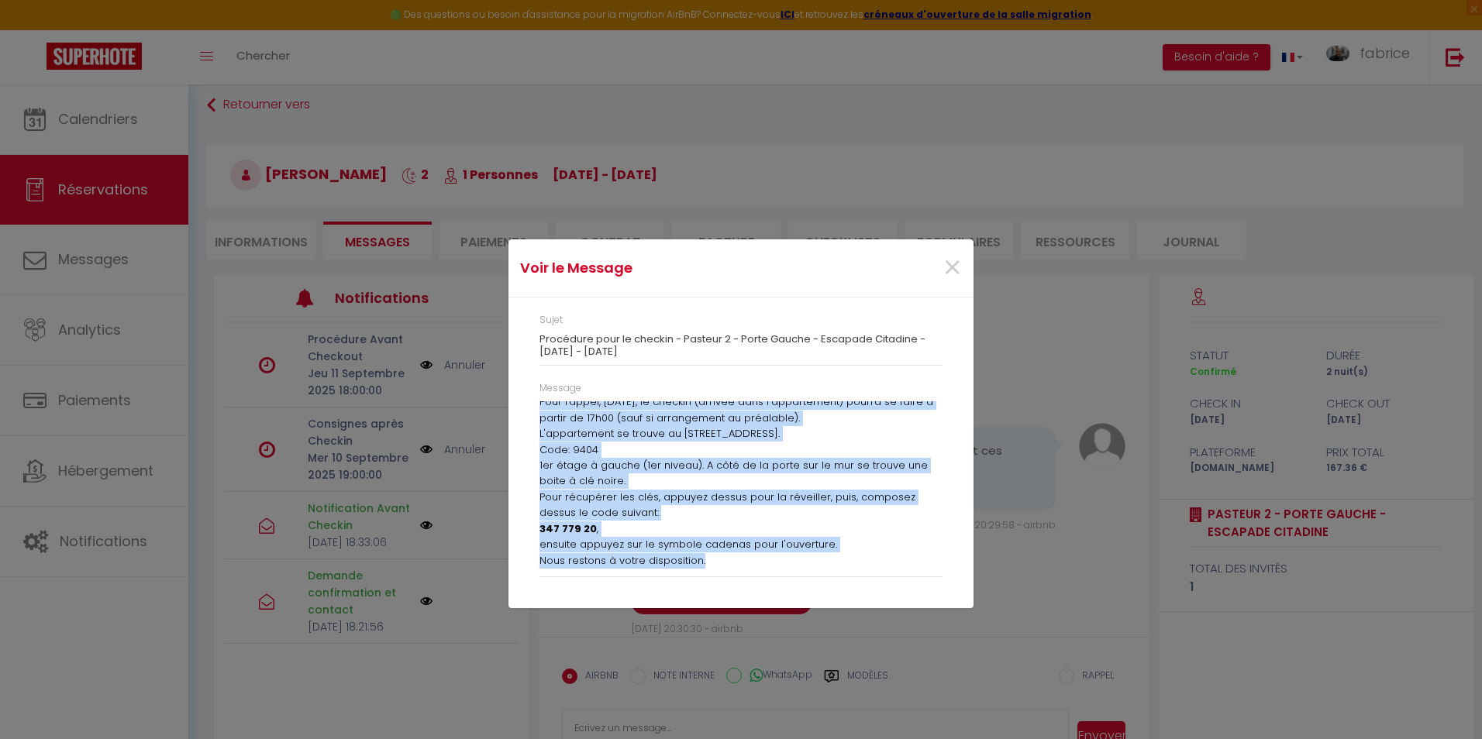
drag, startPoint x: 541, startPoint y: 408, endPoint x: 987, endPoint y: 586, distance: 480.4
click at [987, 586] on div "Voir le Message × Sujet Procédure pour le checkin - Pasteur 2 - Porte Gauche - …" at bounding box center [741, 369] width 1482 height 739
copy div "Bonjour Anas Pour rappel, [DATE], le checkin (arrivée dans l’appartement) pourr…"
click at [952, 271] on span "×" at bounding box center [952, 268] width 19 height 47
